Goal: Information Seeking & Learning: Find contact information

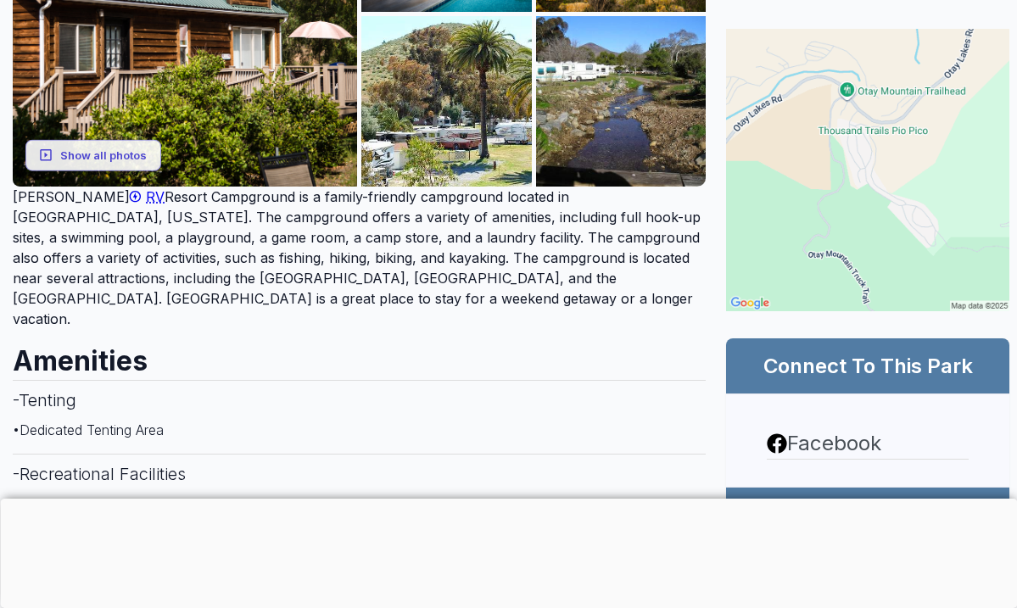
scroll to position [387, 1]
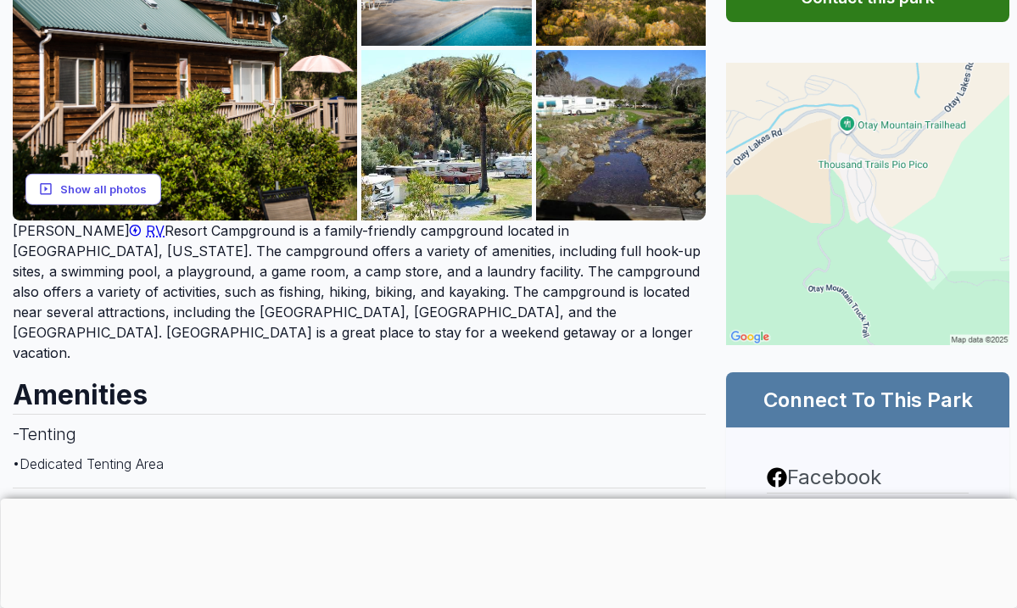
click at [95, 190] on button "Show all photos" at bounding box center [93, 188] width 136 height 31
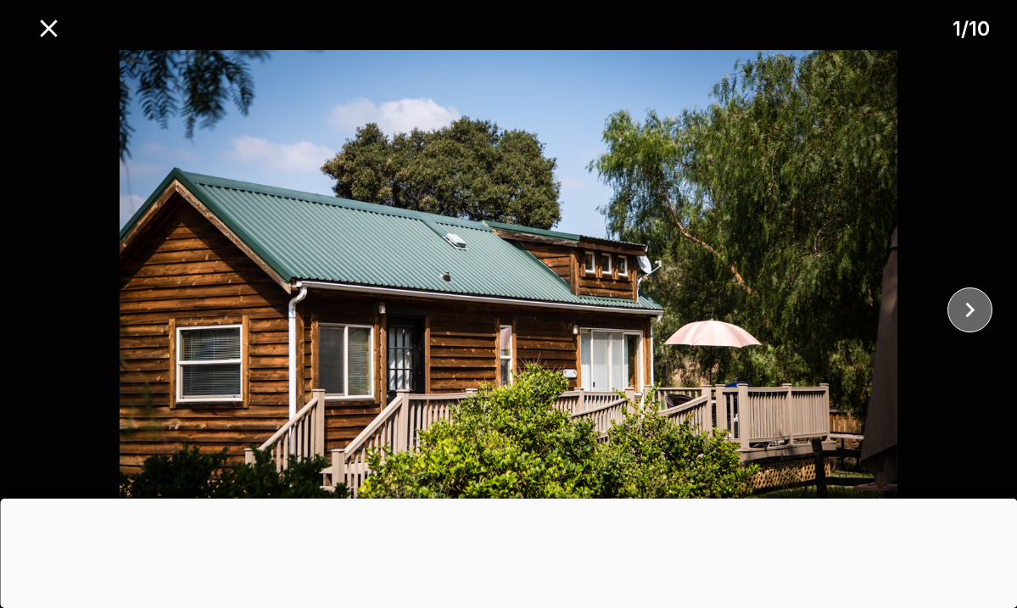
click at [963, 309] on icon "close" at bounding box center [970, 310] width 30 height 30
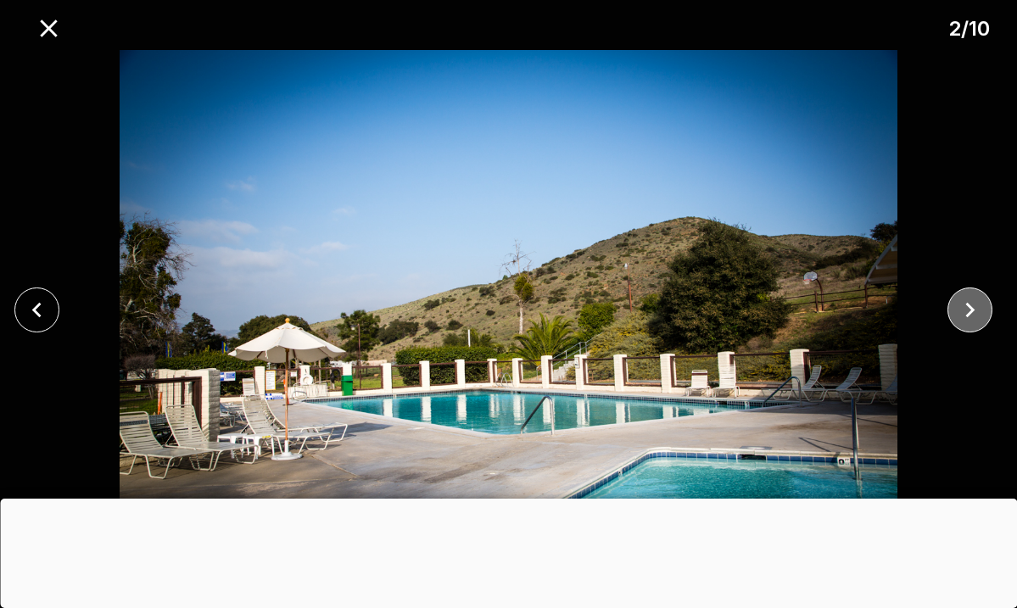
click at [964, 309] on icon "close" at bounding box center [970, 310] width 30 height 30
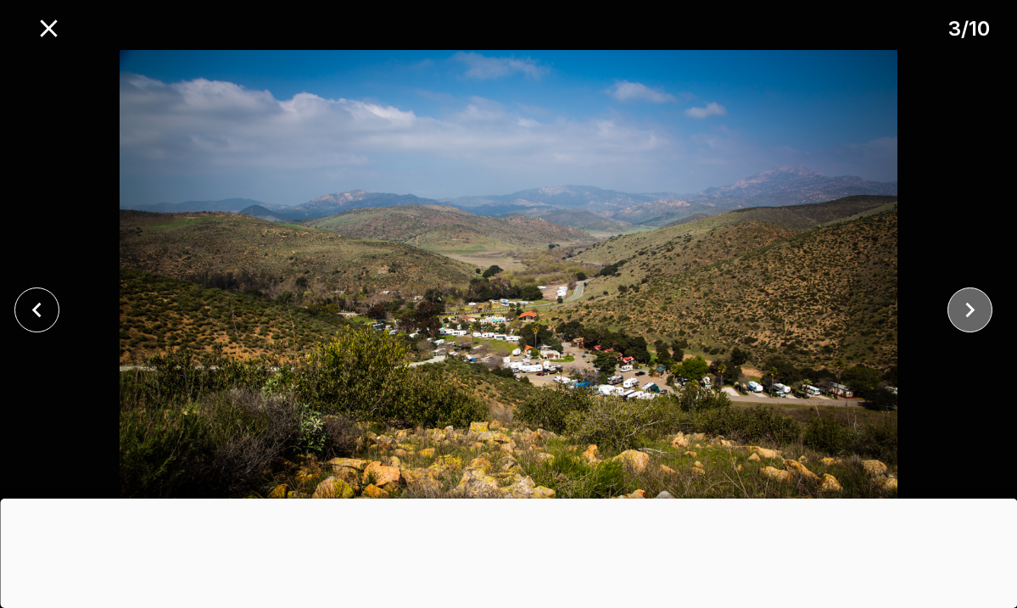
click at [964, 309] on icon "close" at bounding box center [970, 310] width 30 height 30
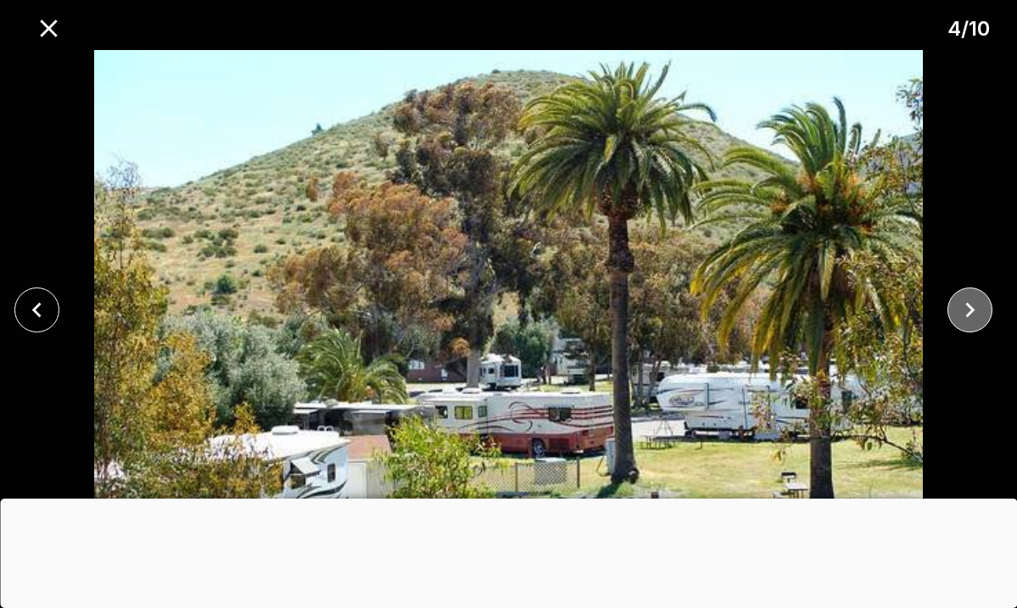
click at [964, 309] on icon "close" at bounding box center [970, 310] width 30 height 30
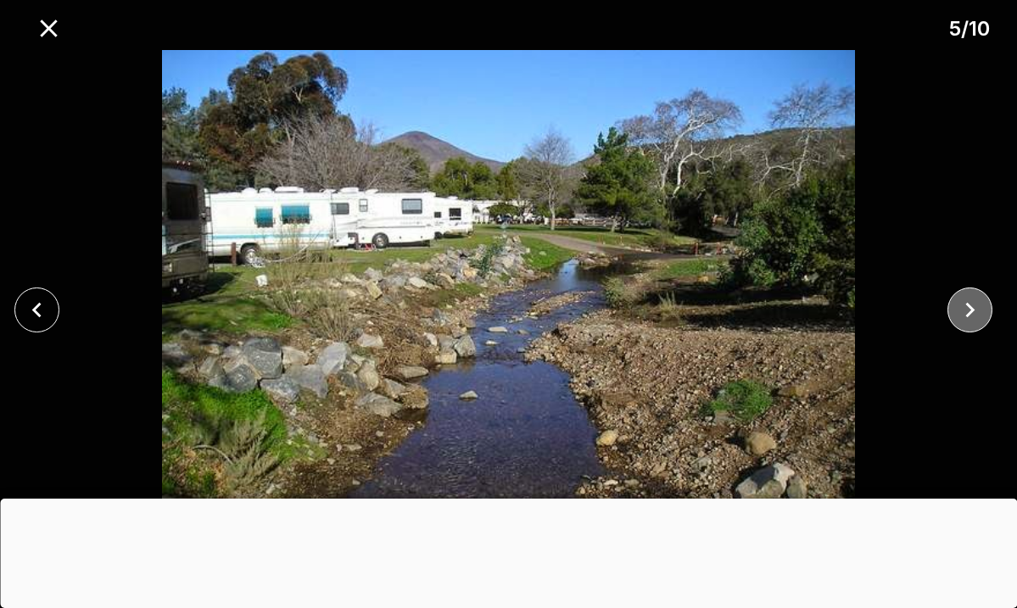
click at [964, 309] on icon "close" at bounding box center [970, 310] width 30 height 30
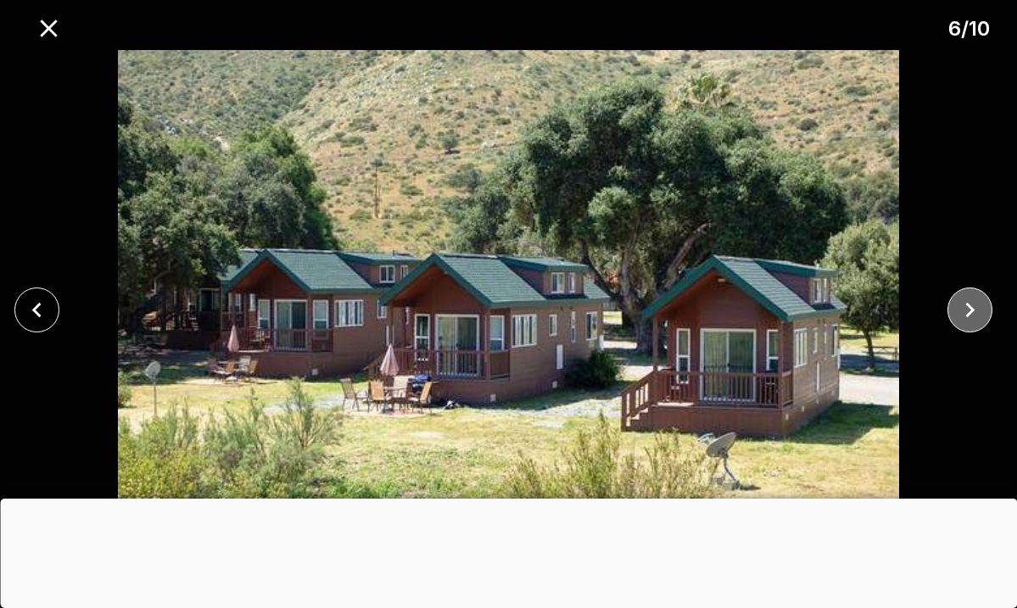
click at [964, 309] on icon "close" at bounding box center [970, 310] width 30 height 30
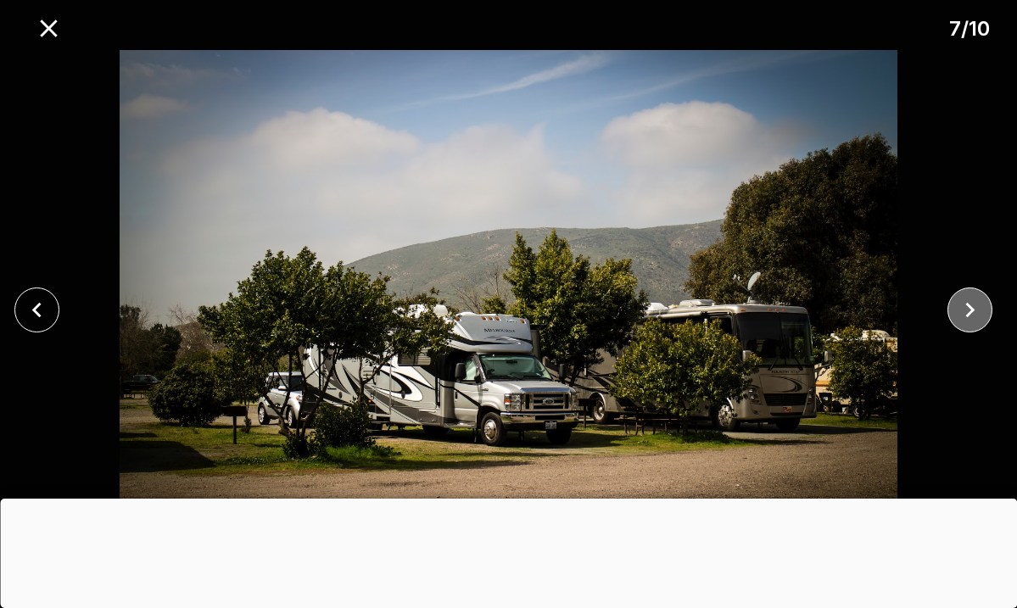
click at [964, 309] on icon "close" at bounding box center [970, 310] width 30 height 30
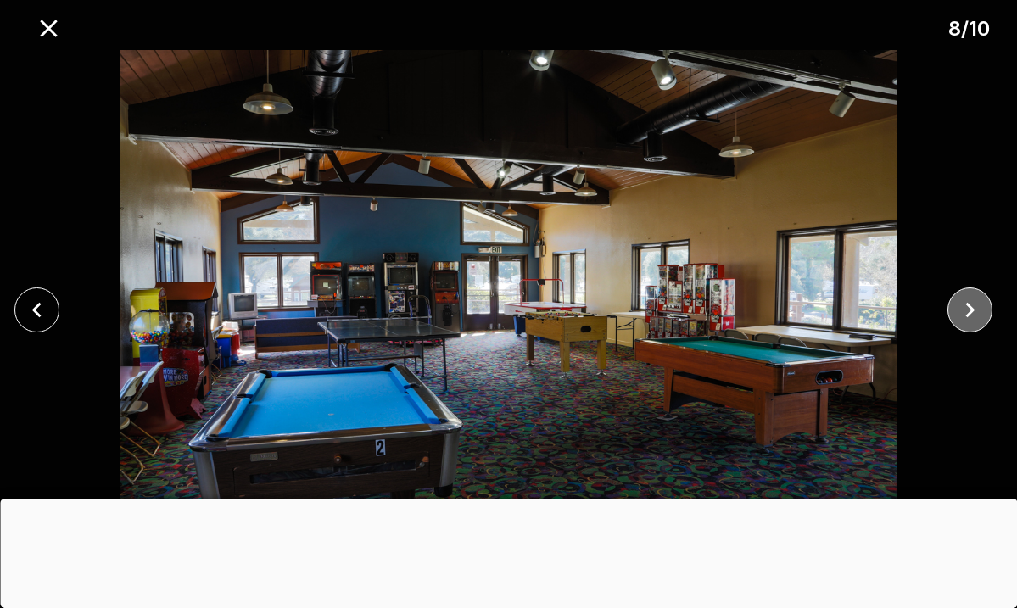
click at [964, 309] on icon "close" at bounding box center [970, 310] width 30 height 30
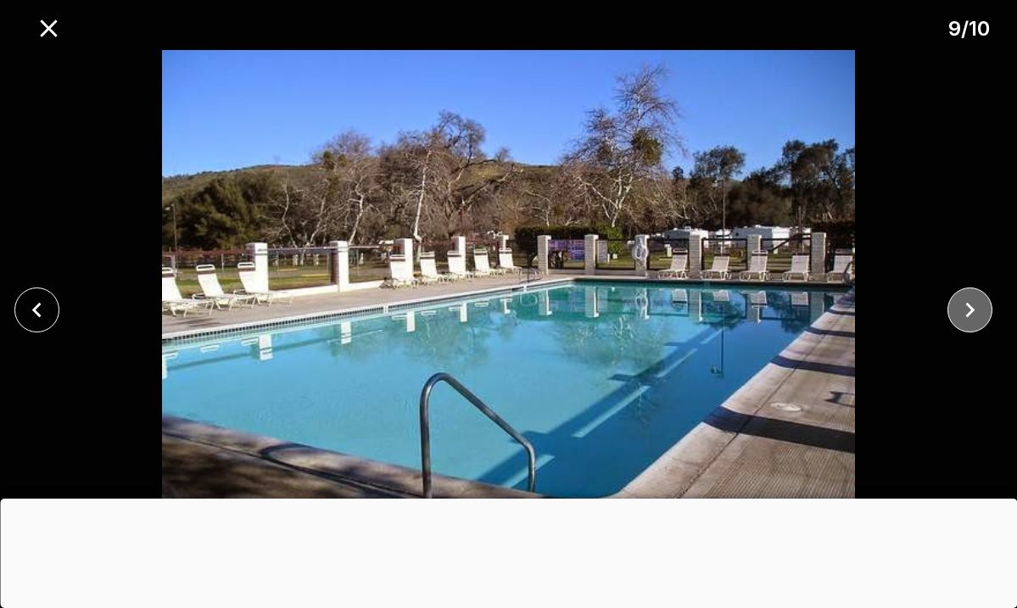
click at [964, 309] on icon "close" at bounding box center [970, 310] width 30 height 30
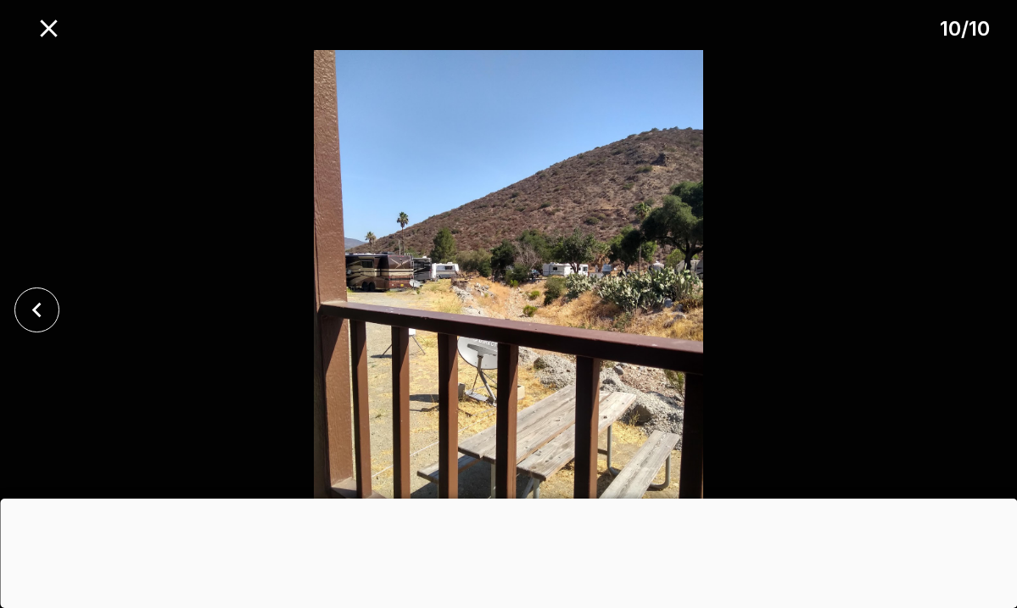
click at [964, 309] on div at bounding box center [508, 309] width 1017 height 519
click at [57, 27] on icon "close" at bounding box center [49, 29] width 30 height 30
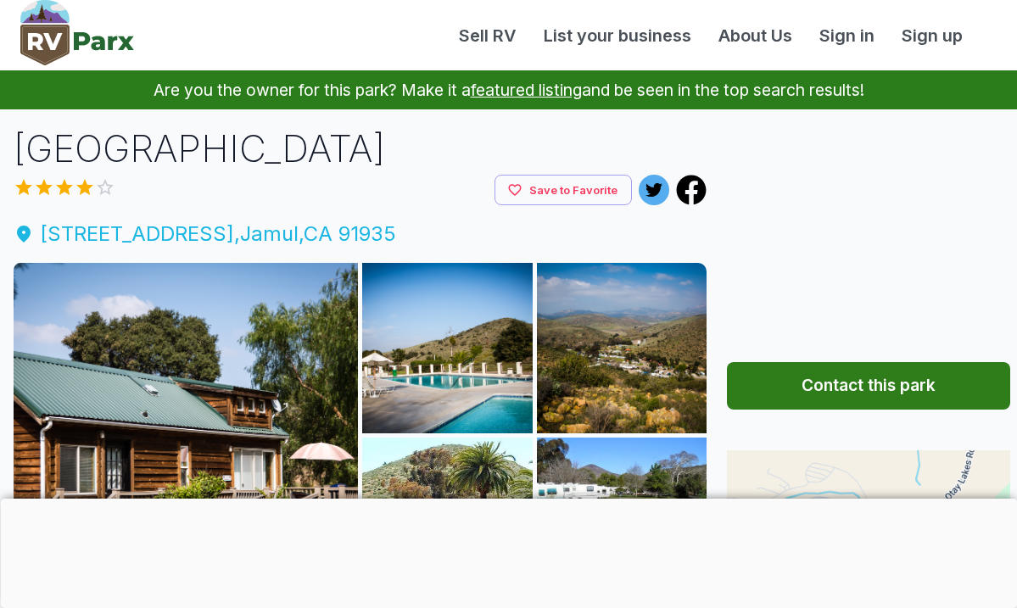
scroll to position [0, 0]
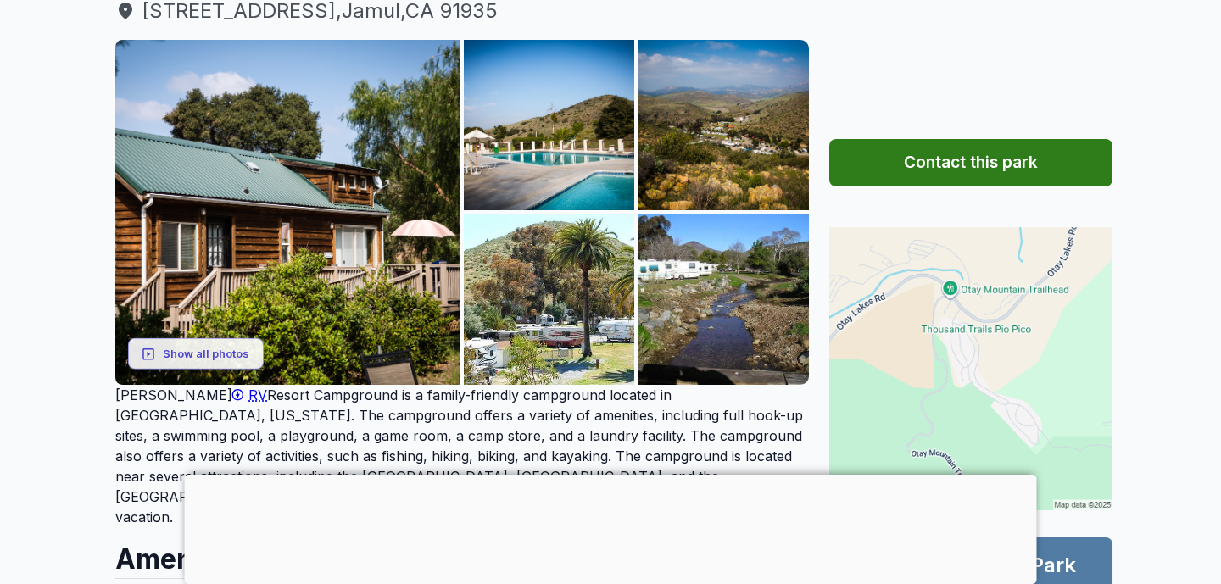
scroll to position [249, 0]
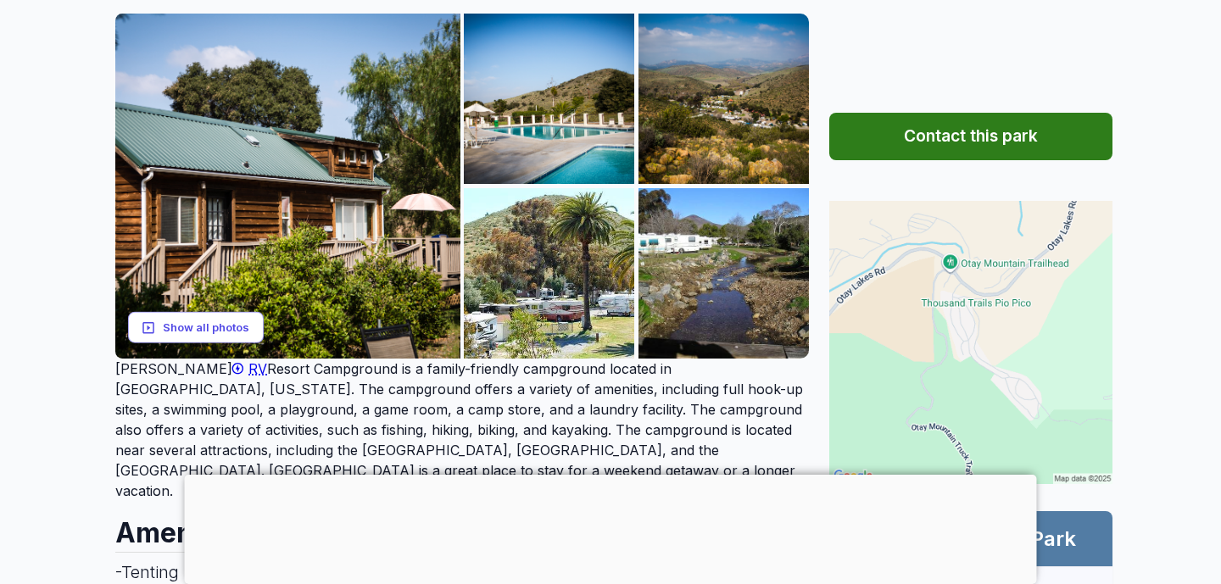
click at [184, 326] on button "Show all photos" at bounding box center [196, 327] width 136 height 31
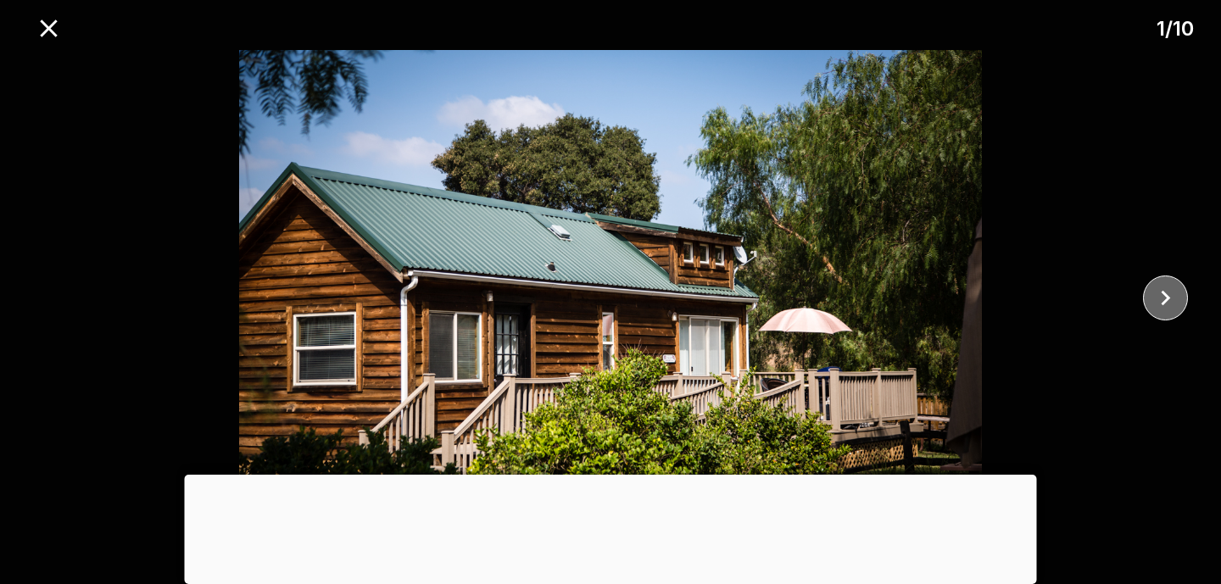
click at [1175, 287] on icon "close" at bounding box center [1166, 298] width 30 height 30
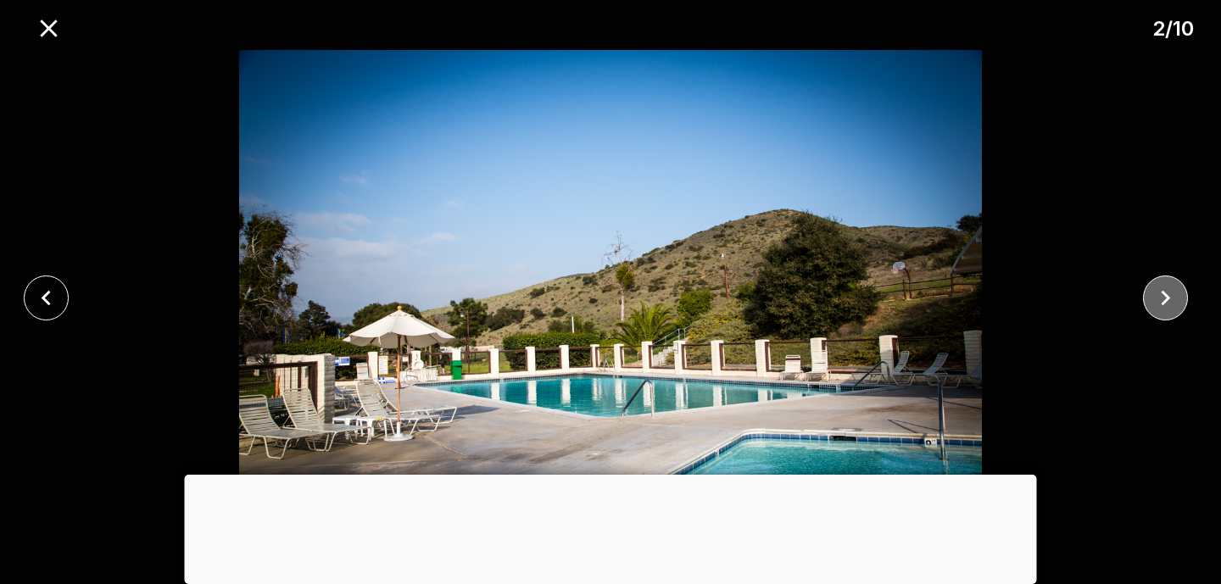
click at [1175, 287] on icon "close" at bounding box center [1166, 298] width 30 height 30
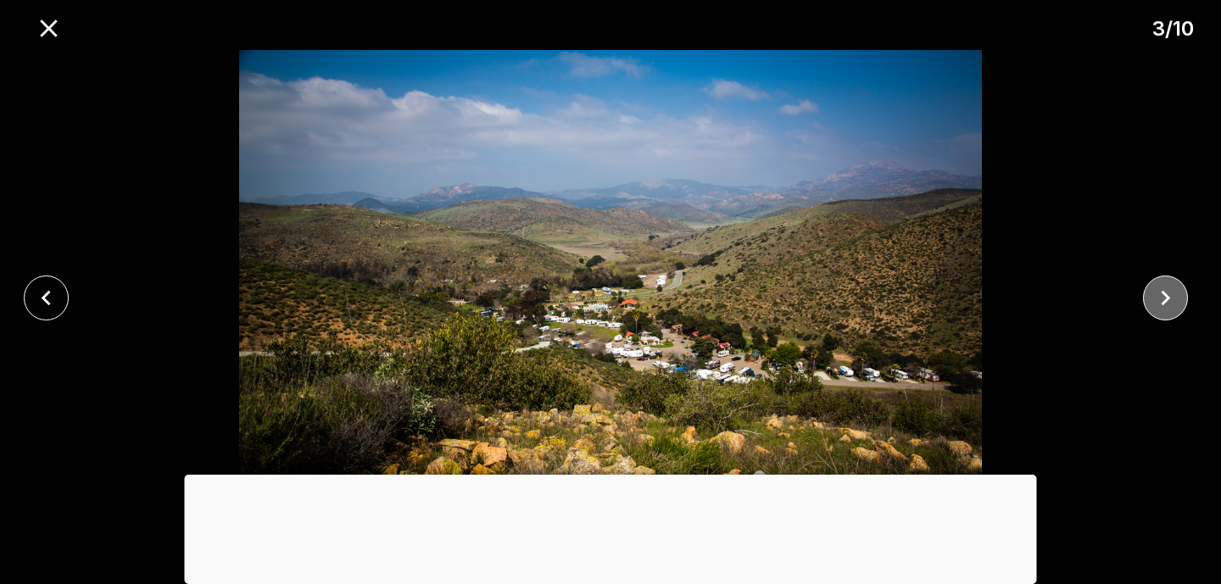
click at [1175, 287] on icon "close" at bounding box center [1166, 298] width 30 height 30
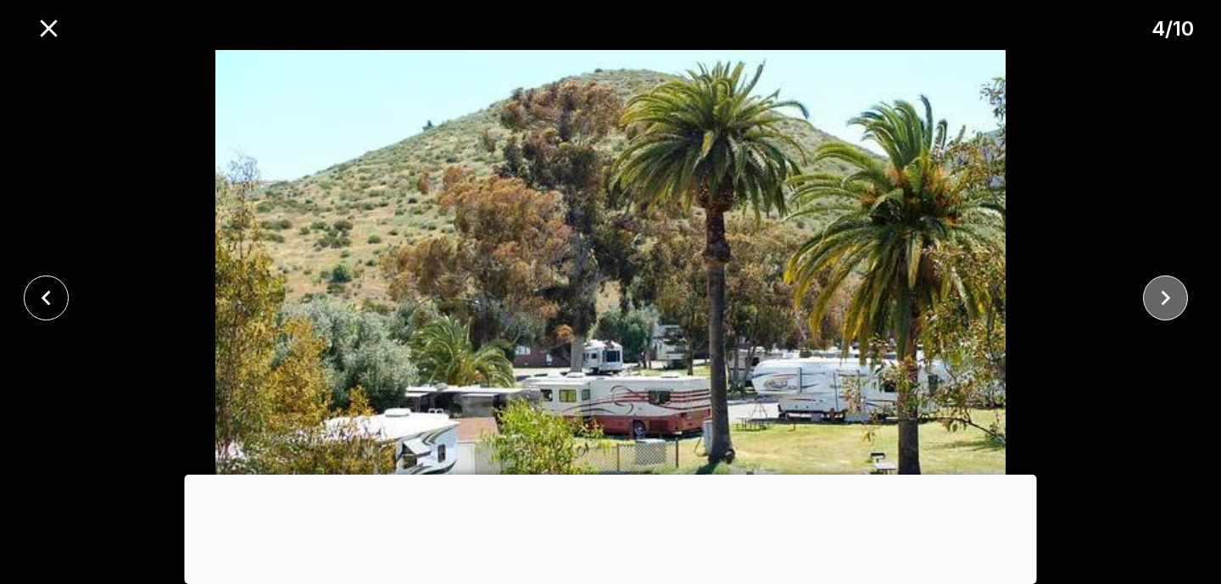
click at [1175, 287] on icon "close" at bounding box center [1166, 298] width 30 height 30
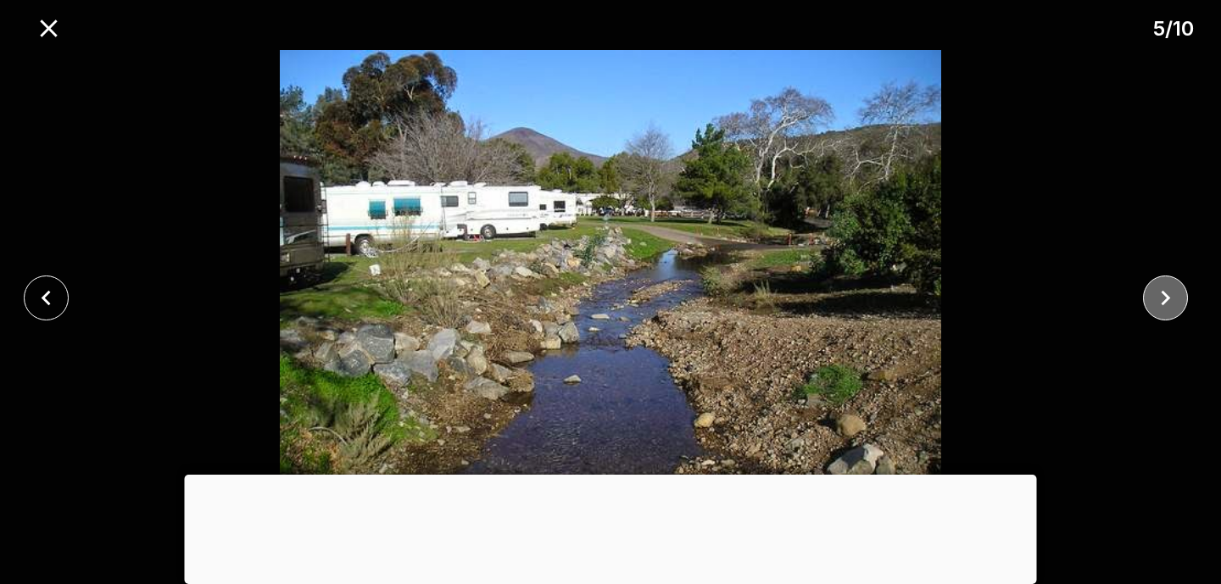
click at [1175, 287] on icon "close" at bounding box center [1166, 298] width 30 height 30
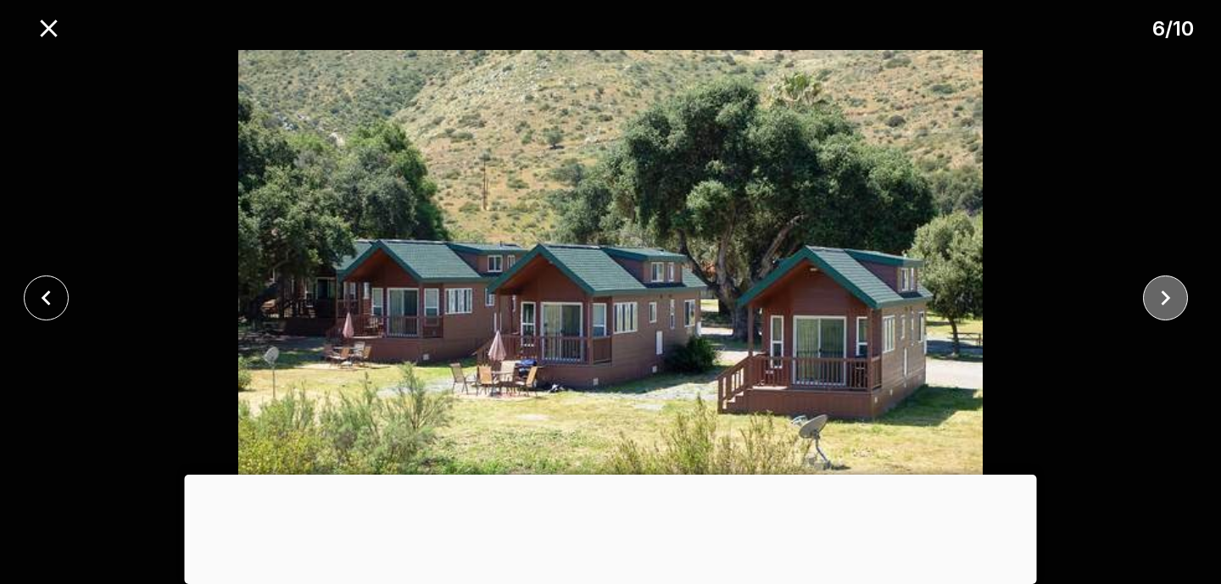
click at [1175, 287] on icon "close" at bounding box center [1166, 298] width 30 height 30
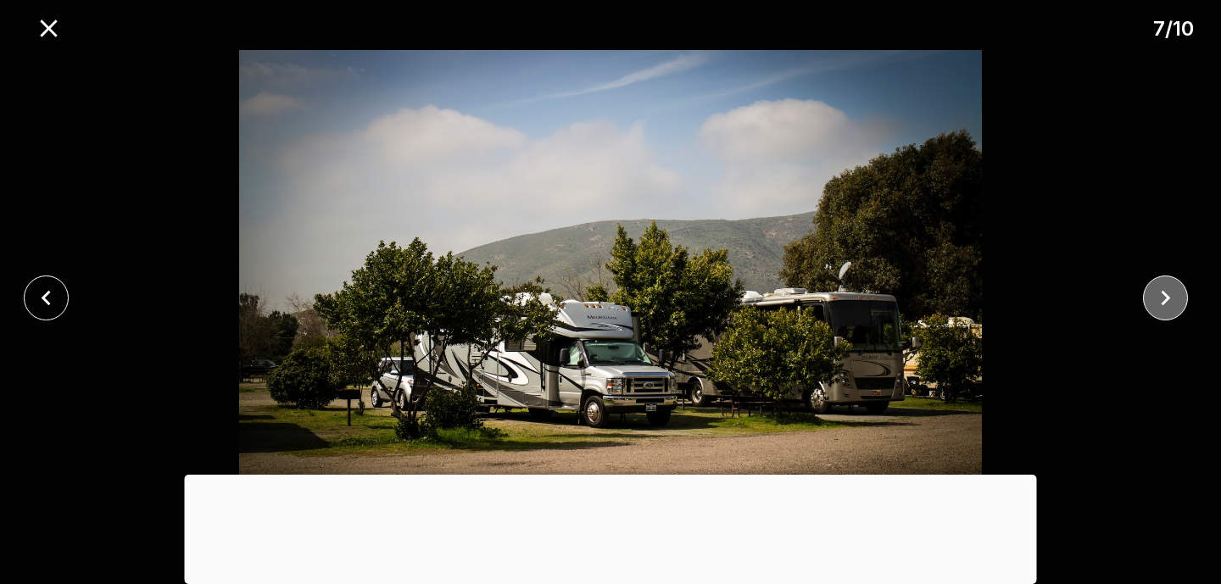
click at [1175, 287] on icon "close" at bounding box center [1166, 298] width 30 height 30
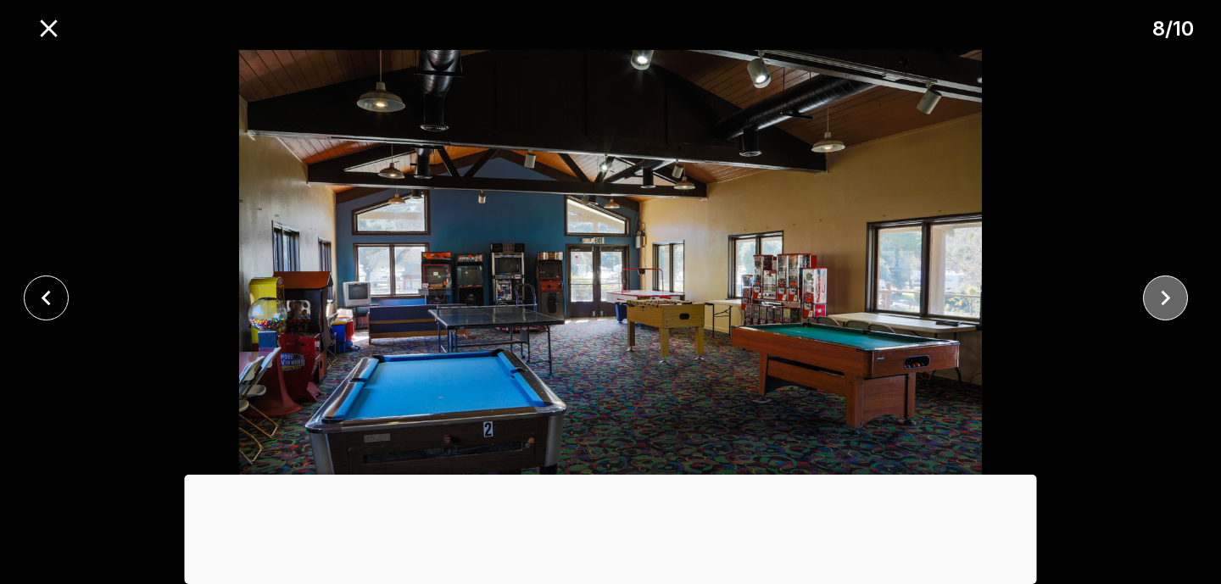
click at [1175, 287] on icon "close" at bounding box center [1166, 298] width 30 height 30
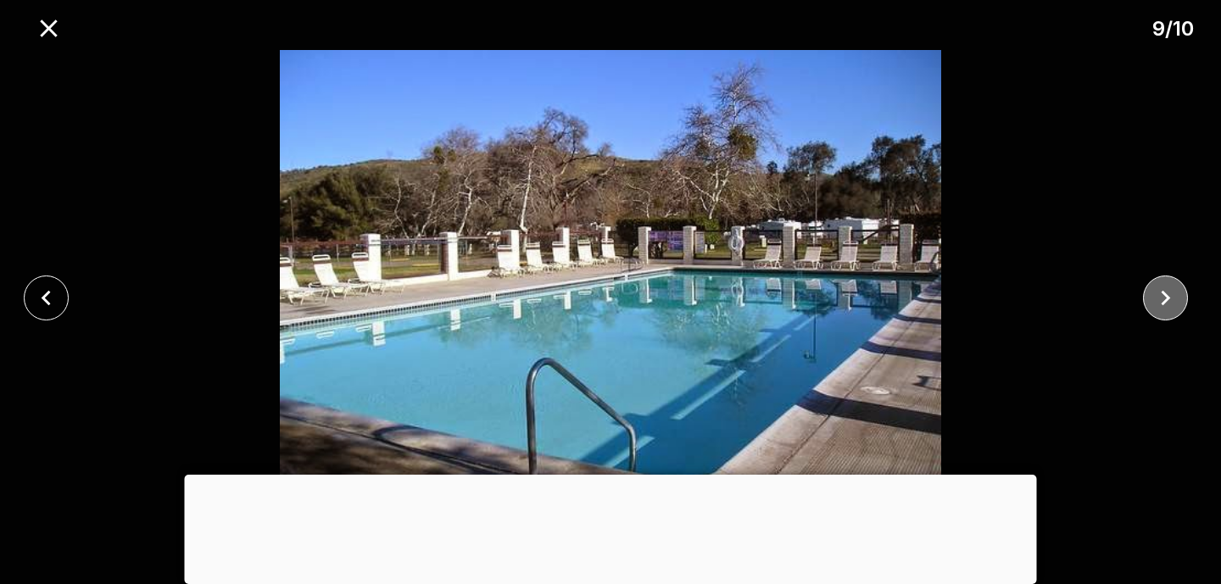
click at [1175, 287] on icon "close" at bounding box center [1166, 298] width 30 height 30
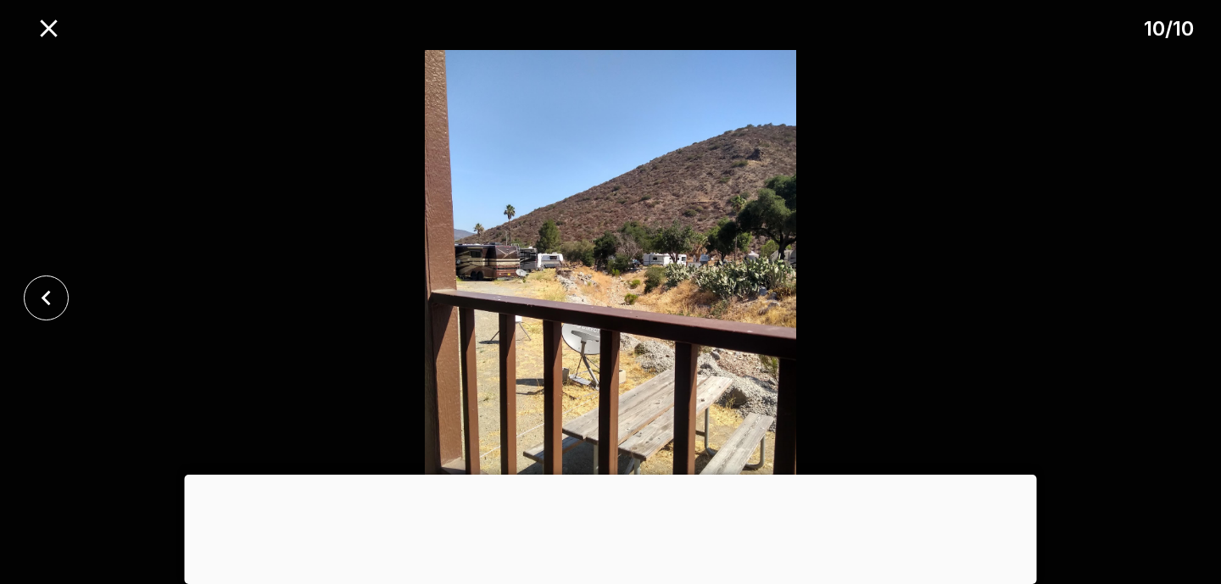
click at [1175, 287] on div at bounding box center [610, 297] width 1221 height 495
click at [63, 22] on button "close" at bounding box center [48, 28] width 43 height 43
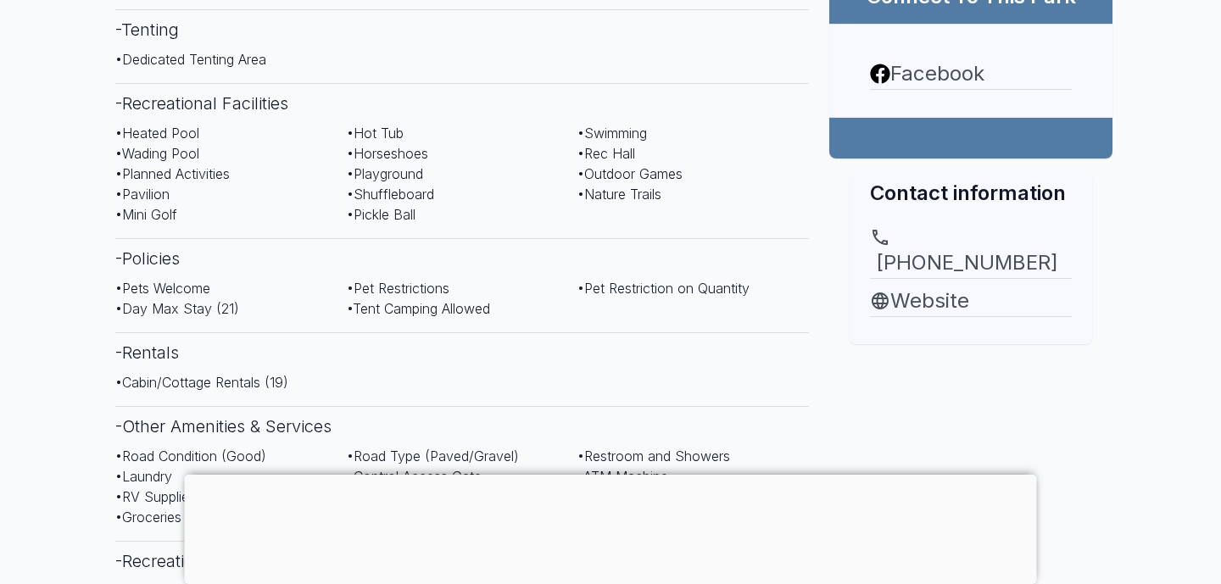
scroll to position [800, 0]
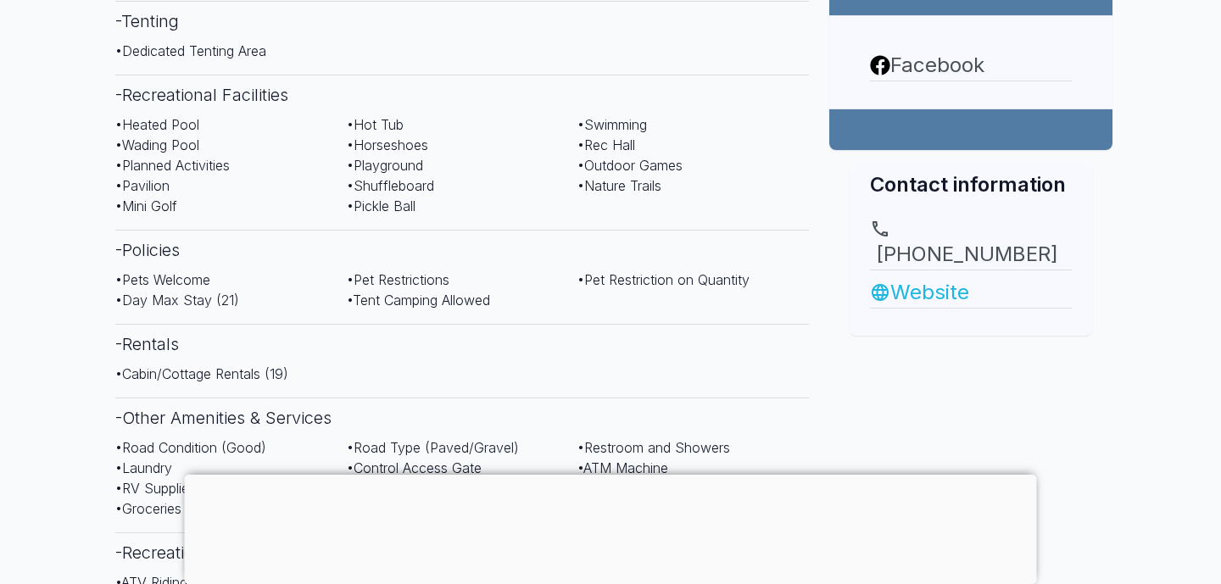
click at [933, 277] on link "Website" at bounding box center [971, 292] width 202 height 31
